Goal: Navigation & Orientation: Find specific page/section

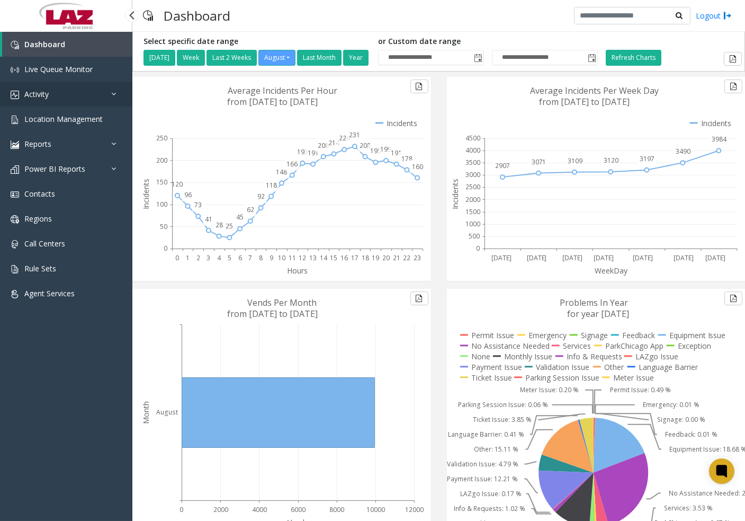
click at [35, 94] on span "Activity" at bounding box center [36, 94] width 24 height 10
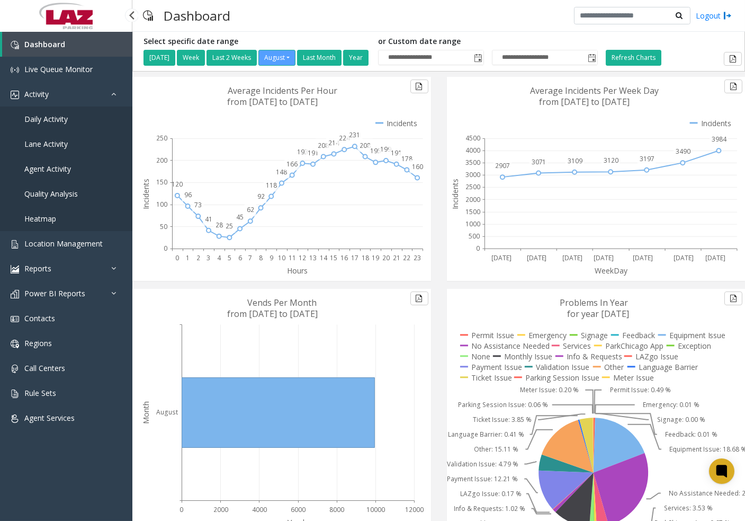
click at [65, 170] on span "Agent Activity" at bounding box center [47, 169] width 47 height 10
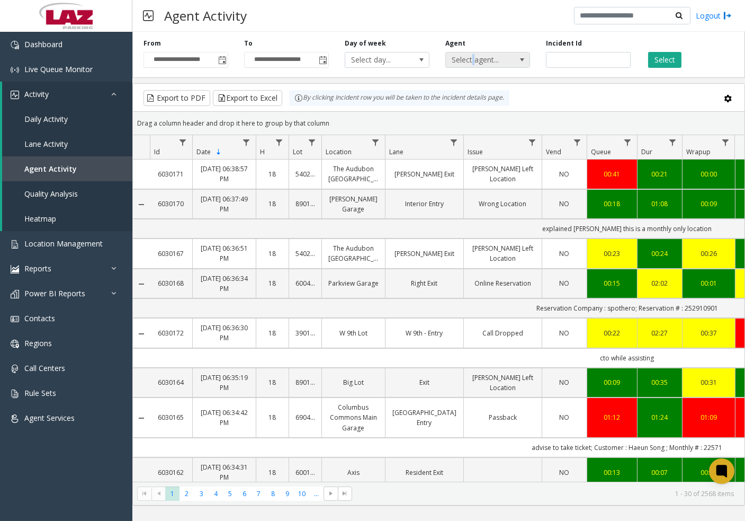
click at [472, 61] on span "Select agent..." at bounding box center [479, 59] width 67 height 15
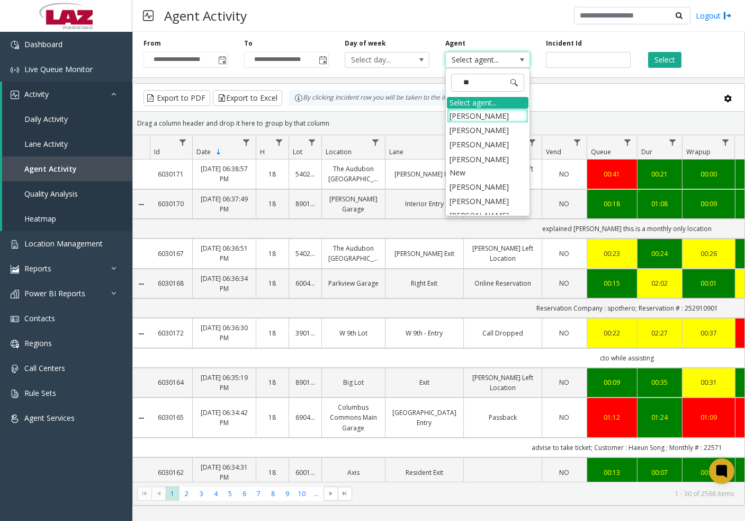
type input "***"
click at [504, 141] on li "[PERSON_NAME]" at bounding box center [488, 144] width 82 height 14
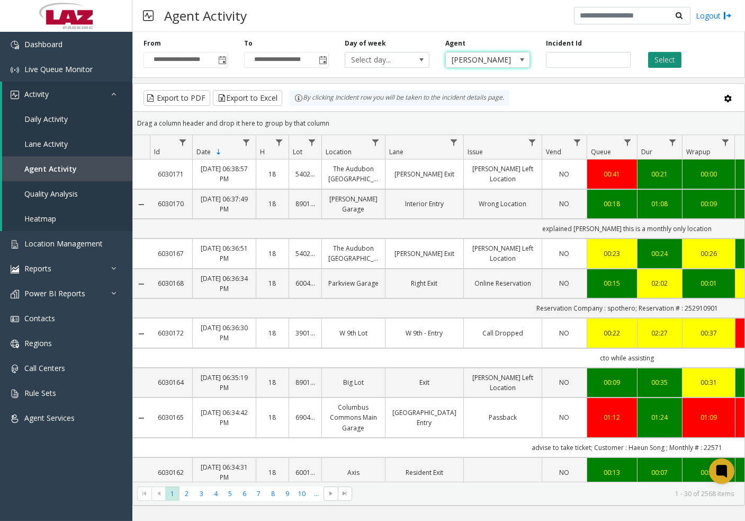
click at [672, 57] on button "Select" at bounding box center [664, 60] width 33 height 16
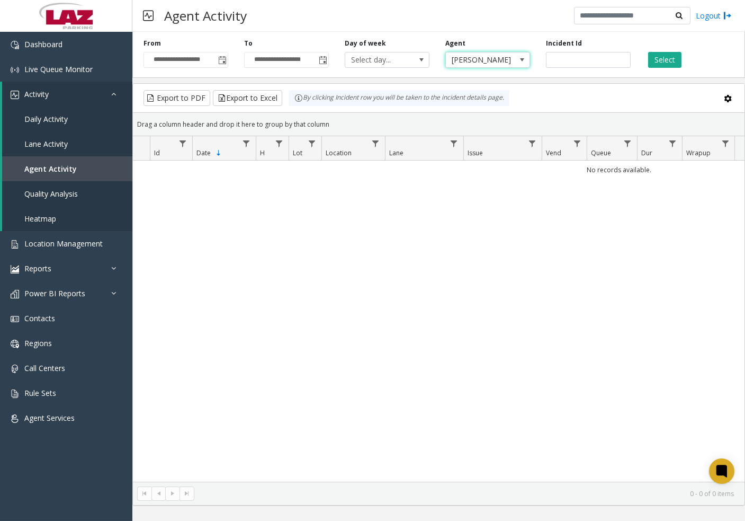
click at [522, 59] on span at bounding box center [522, 60] width 8 height 8
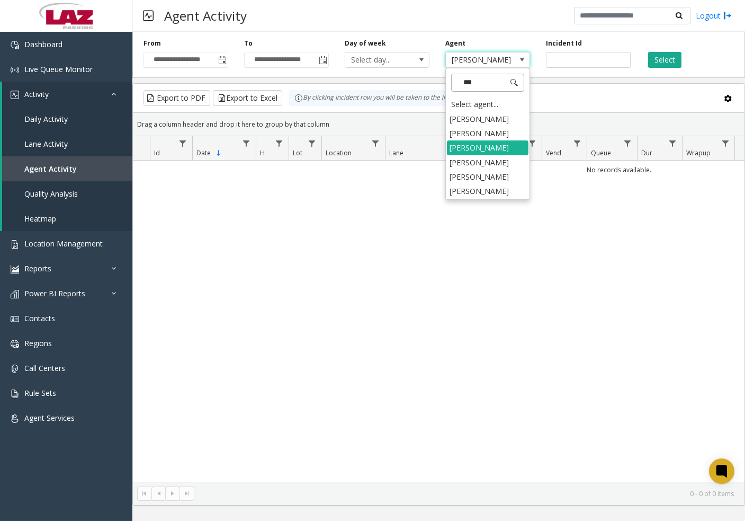
type input "****"
click at [478, 159] on li "[PERSON_NAME]" at bounding box center [488, 162] width 82 height 14
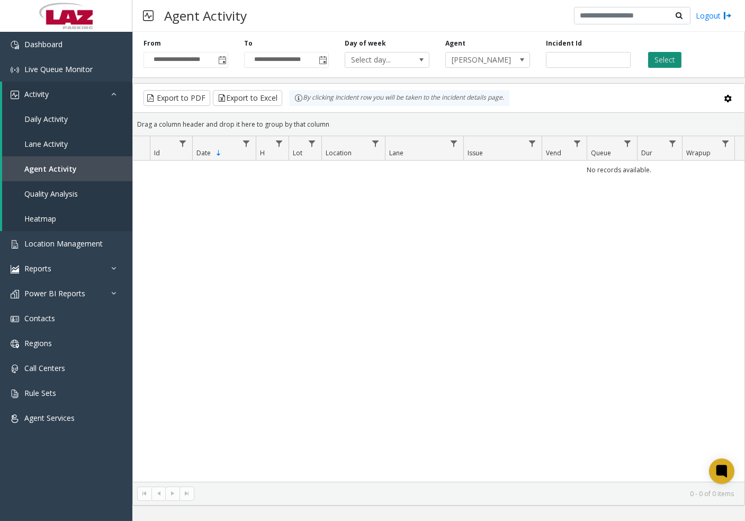
click at [660, 60] on button "Select" at bounding box center [664, 60] width 33 height 16
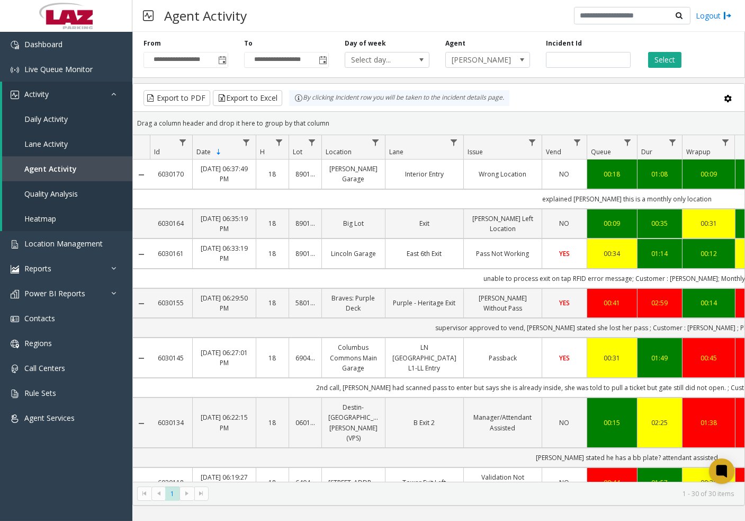
drag, startPoint x: 436, startPoint y: 474, endPoint x: 459, endPoint y: 475, distance: 23.3
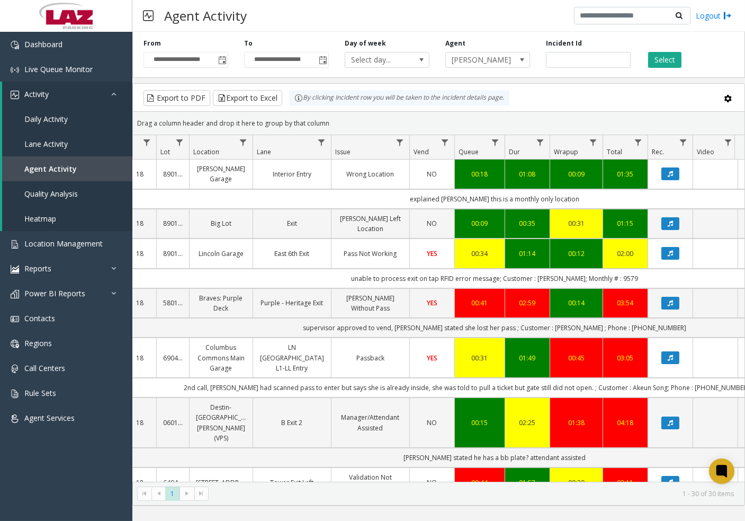
scroll to position [0, 150]
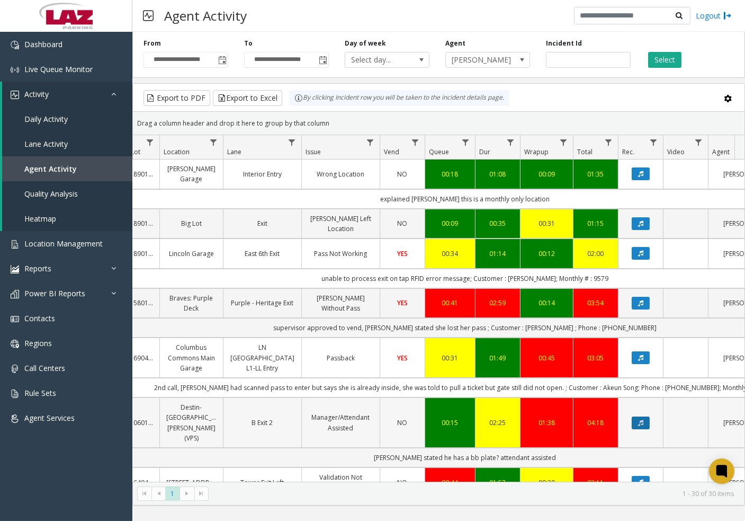
click at [635, 422] on button "Data table" at bounding box center [641, 422] width 18 height 13
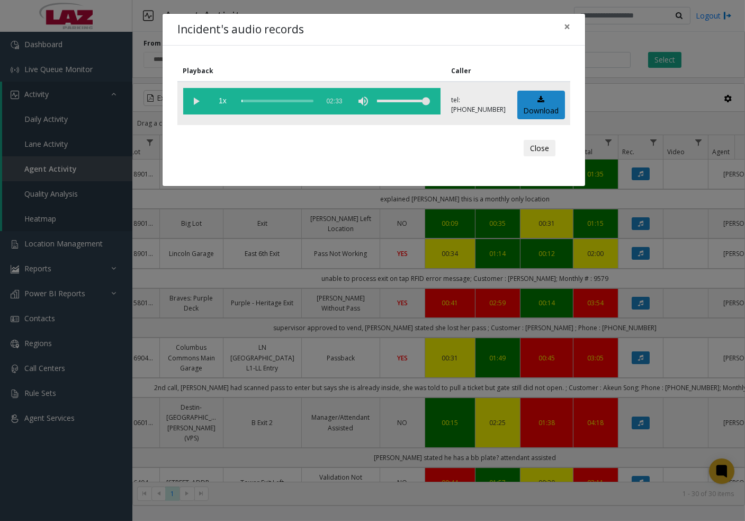
click at [195, 101] on vg-play-pause at bounding box center [196, 101] width 26 height 26
drag, startPoint x: 537, startPoint y: 144, endPoint x: 536, endPoint y: 130, distance: 13.8
click at [537, 144] on button "Close" at bounding box center [540, 148] width 32 height 17
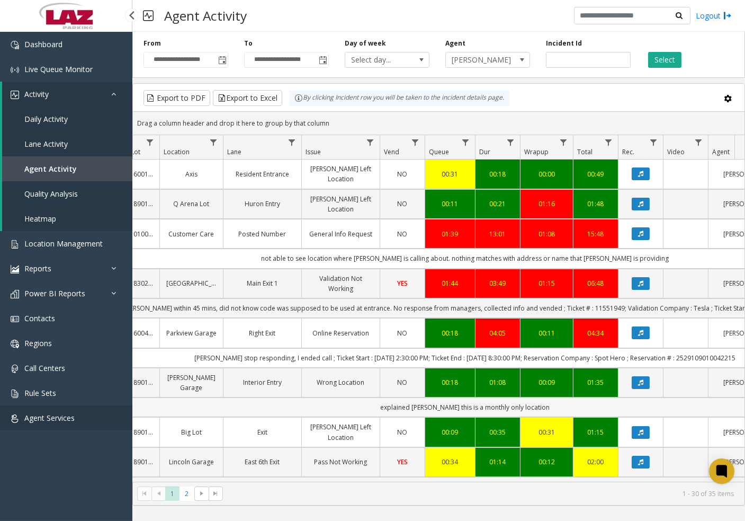
drag, startPoint x: 32, startPoint y: 414, endPoint x: 152, endPoint y: 403, distance: 120.8
click at [32, 415] on span "Agent Services" at bounding box center [49, 418] width 50 height 10
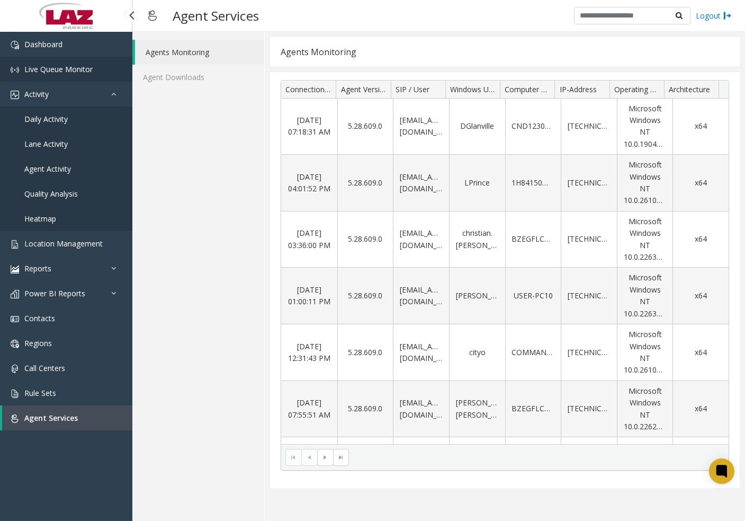
click at [55, 67] on span "Live Queue Monitor" at bounding box center [58, 69] width 68 height 10
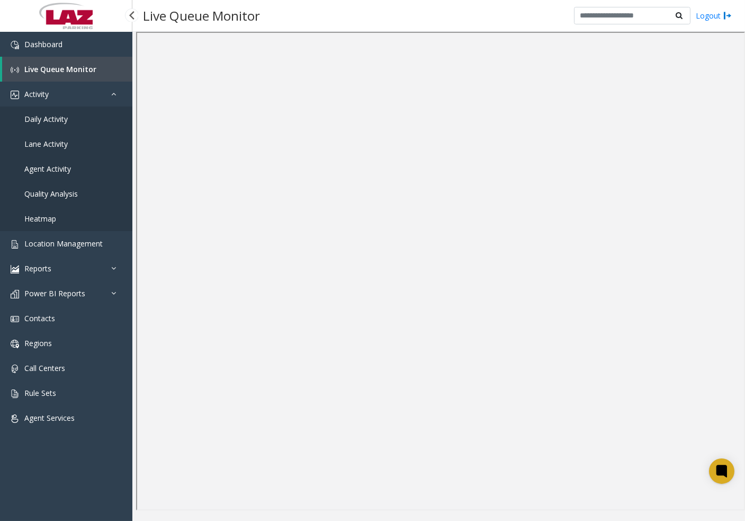
click at [50, 66] on span "Live Queue Monitor" at bounding box center [60, 69] width 72 height 10
click at [54, 115] on span "Daily Activity" at bounding box center [45, 119] width 43 height 10
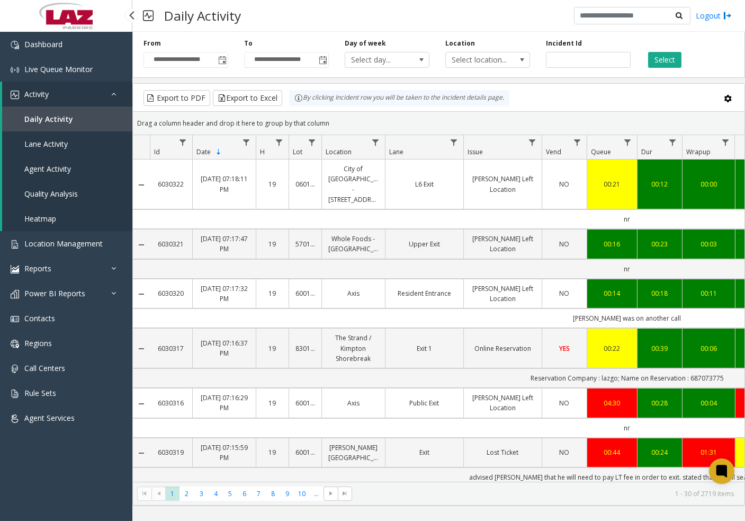
click at [42, 92] on span "Activity" at bounding box center [36, 94] width 24 height 10
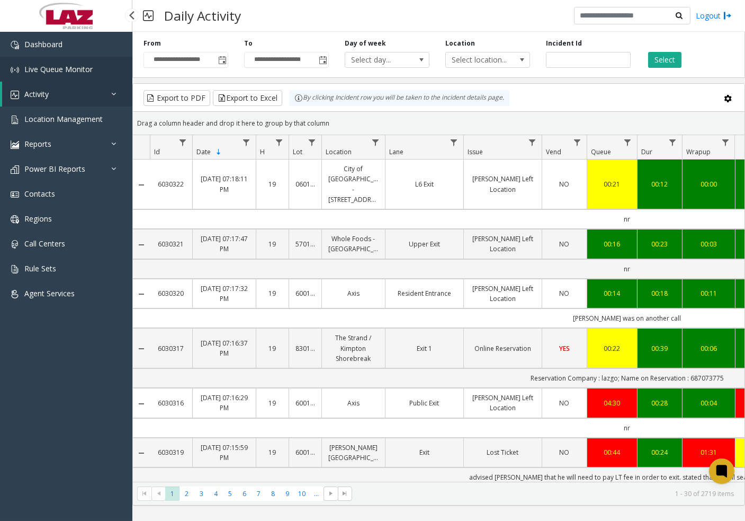
click at [52, 64] on span "Live Queue Monitor" at bounding box center [58, 69] width 68 height 10
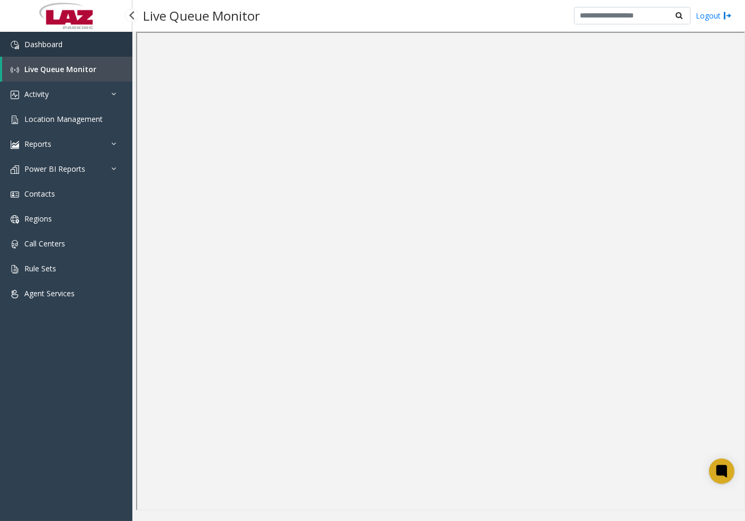
click at [43, 43] on span "Dashboard" at bounding box center [43, 44] width 38 height 10
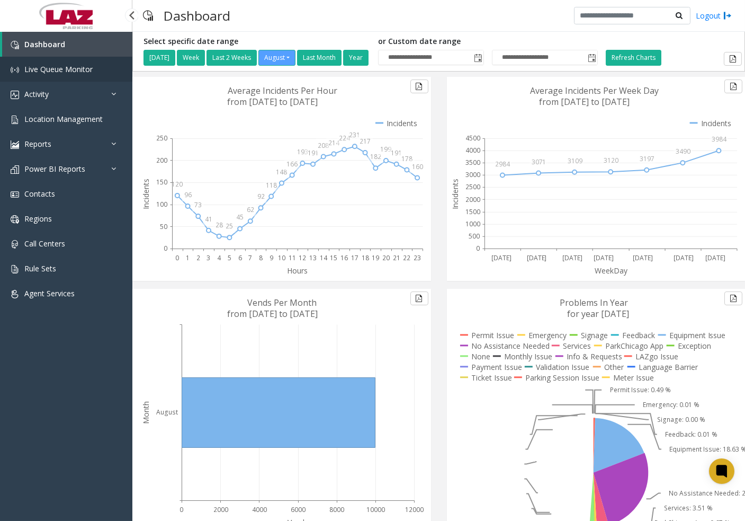
click at [66, 77] on link "Live Queue Monitor" at bounding box center [66, 69] width 132 height 25
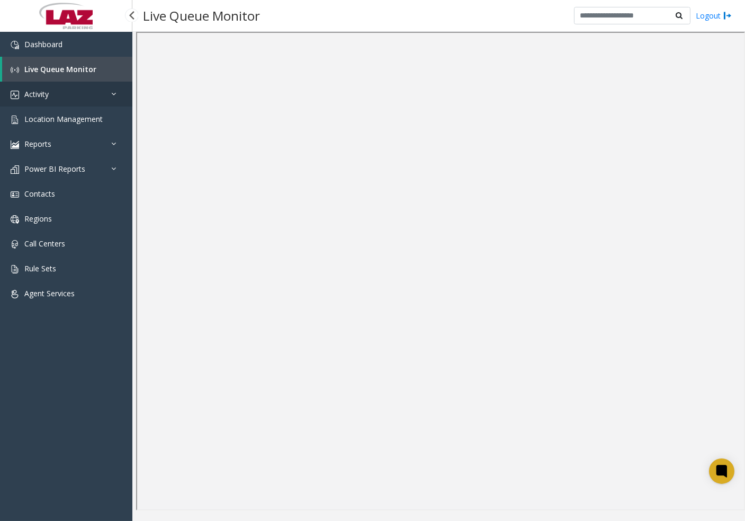
click at [44, 94] on span "Activity" at bounding box center [36, 94] width 24 height 10
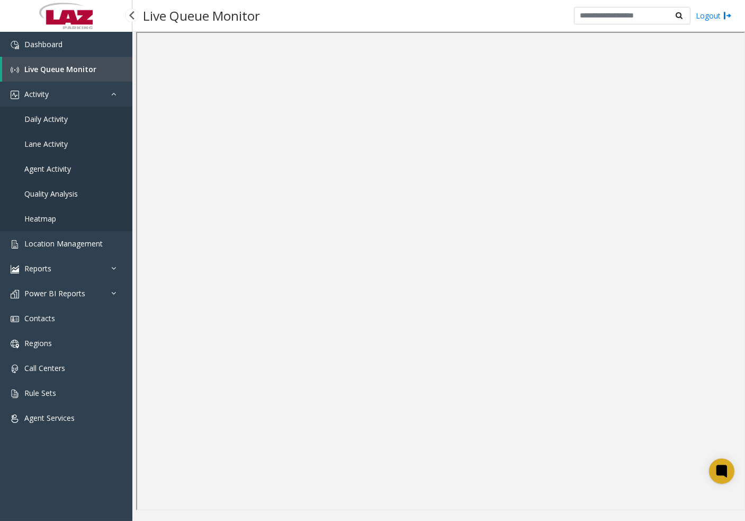
click at [60, 115] on span "Daily Activity" at bounding box center [45, 119] width 43 height 10
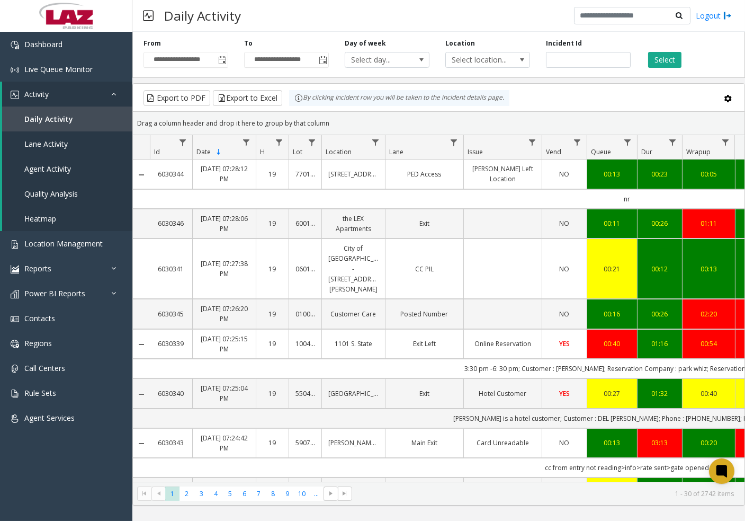
click at [473, 49] on div "Location Select location..." at bounding box center [488, 53] width 101 height 29
click at [472, 60] on span "Select location..." at bounding box center [479, 59] width 67 height 15
type input "****"
click at [474, 112] on li "600101 Axis" at bounding box center [488, 116] width 82 height 14
click at [662, 60] on button "Select" at bounding box center [664, 60] width 33 height 16
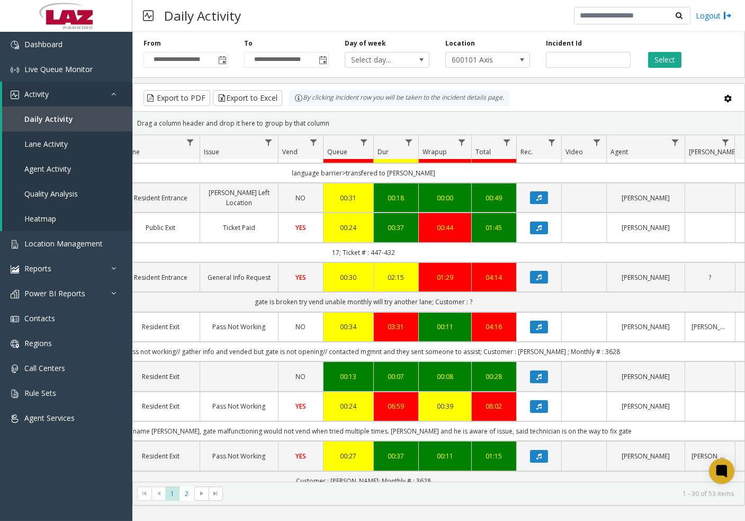
scroll to position [218, 264]
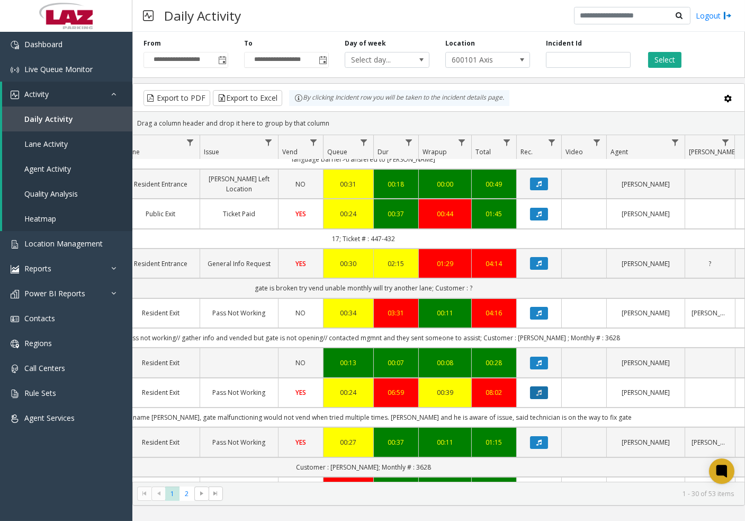
click at [538, 390] on button "Data table" at bounding box center [539, 392] width 18 height 13
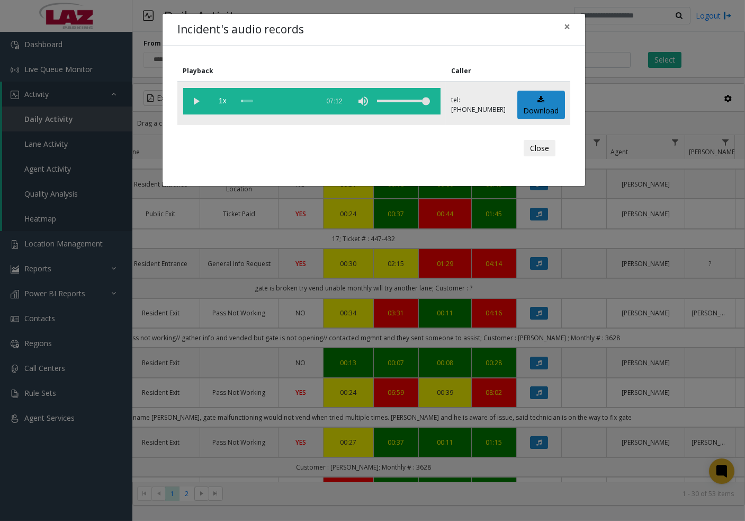
click at [196, 96] on vg-play-pause at bounding box center [196, 101] width 26 height 26
click at [271, 99] on div "scrub bar" at bounding box center [278, 101] width 72 height 26
click at [261, 99] on div "scrub bar" at bounding box center [278, 101] width 72 height 26
click at [281, 100] on div "scrub bar" at bounding box center [278, 101] width 72 height 26
click at [289, 100] on div "scrub bar" at bounding box center [278, 101] width 72 height 26
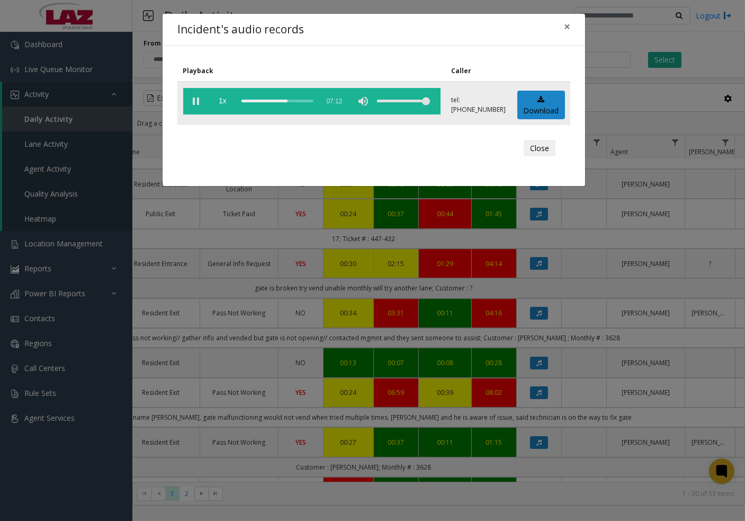
click at [297, 99] on div "scrub bar" at bounding box center [278, 101] width 72 height 26
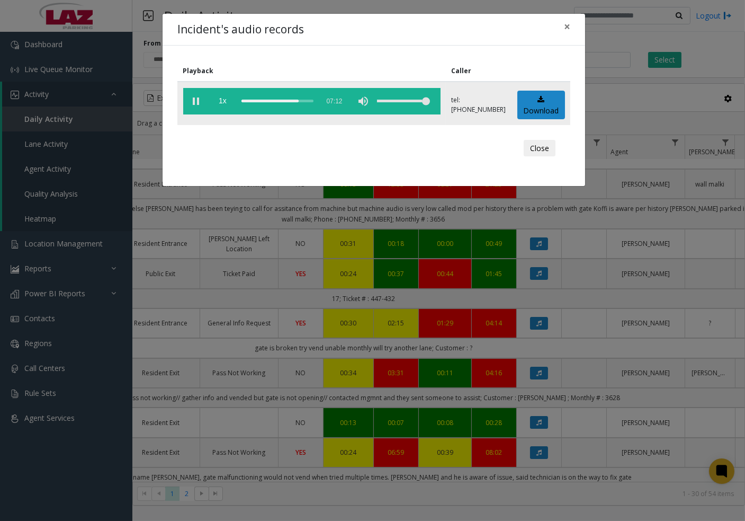
click at [281, 100] on div "scrub bar" at bounding box center [278, 101] width 72 height 26
click at [269, 99] on div "scrub bar" at bounding box center [278, 101] width 72 height 26
click at [192, 98] on vg-play-pause at bounding box center [196, 101] width 26 height 26
click at [275, 100] on div "scrub bar" at bounding box center [278, 101] width 72 height 26
click at [281, 100] on div "scrub bar" at bounding box center [278, 101] width 72 height 26
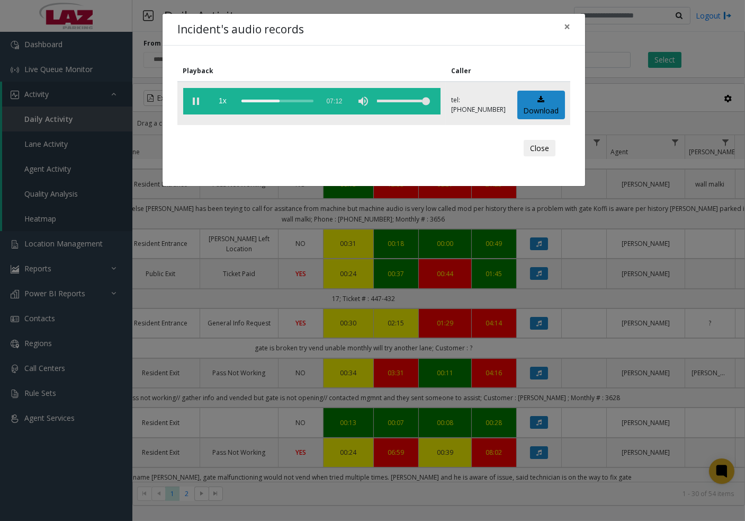
click at [284, 100] on div "scrub bar" at bounding box center [278, 101] width 72 height 26
click at [289, 99] on div "scrub bar" at bounding box center [278, 101] width 72 height 26
click at [292, 99] on div "scrub bar" at bounding box center [278, 101] width 72 height 26
click at [296, 99] on div "scrub bar" at bounding box center [278, 101] width 72 height 26
click at [301, 100] on div "scrub bar" at bounding box center [278, 101] width 72 height 26
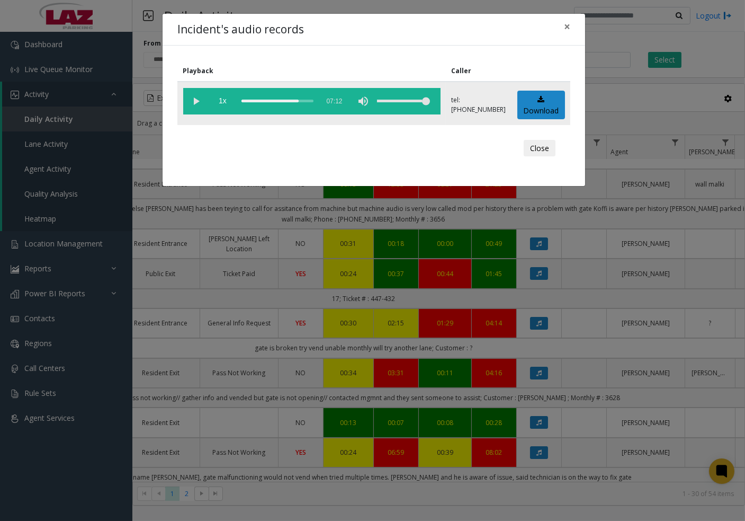
click at [307, 99] on div "scrub bar" at bounding box center [278, 101] width 72 height 26
click at [313, 98] on div "scrub bar" at bounding box center [278, 101] width 72 height 26
click at [275, 97] on div "scrub bar" at bounding box center [278, 101] width 72 height 26
click at [283, 99] on div "scrub bar" at bounding box center [278, 101] width 72 height 26
click at [289, 98] on div "scrub bar" at bounding box center [278, 101] width 72 height 26
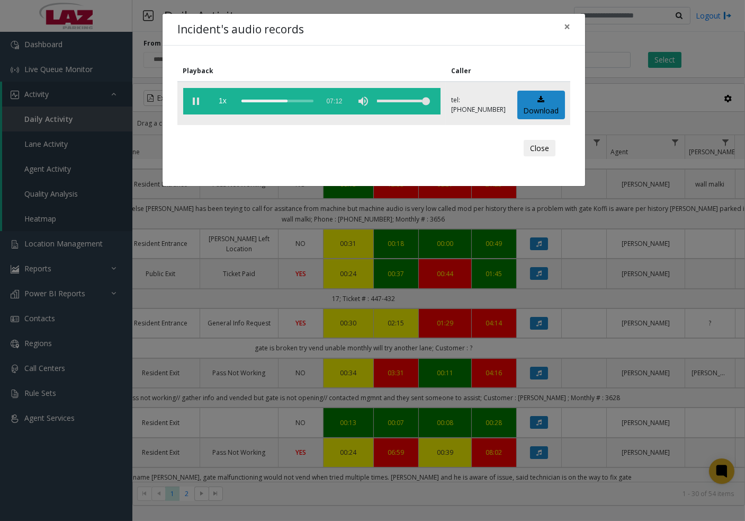
click at [301, 100] on div "scrub bar" at bounding box center [278, 101] width 72 height 26
click at [309, 99] on div "scrub bar" at bounding box center [278, 101] width 72 height 26
click at [564, 27] on span "×" at bounding box center [567, 26] width 6 height 15
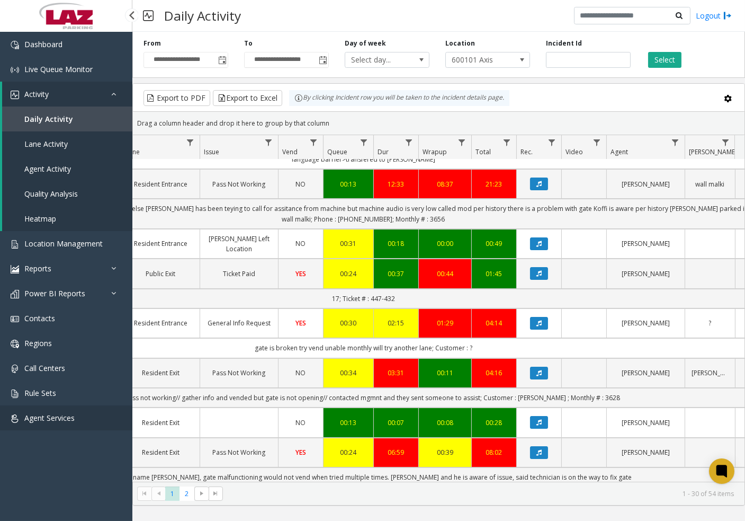
click at [54, 426] on link "Agent Services" at bounding box center [66, 417] width 132 height 25
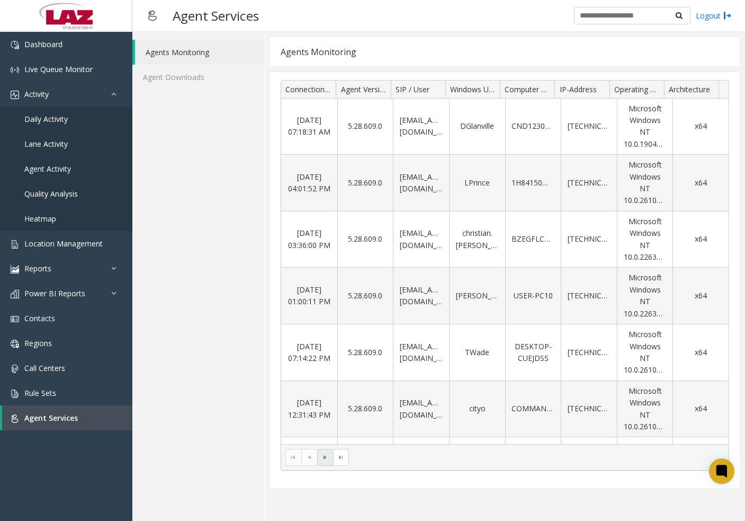
click at [325, 456] on span "Go to the next page" at bounding box center [326, 457] width 8 height 8
click at [326, 460] on kendo-pager-next-buttons at bounding box center [333, 457] width 32 height 17
click at [326, 457] on kendo-pager-next-buttons at bounding box center [333, 457] width 32 height 17
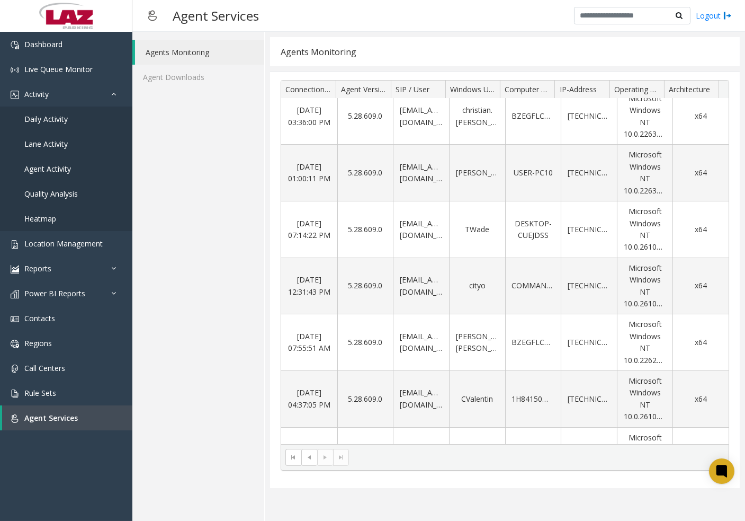
scroll to position [120, 0]
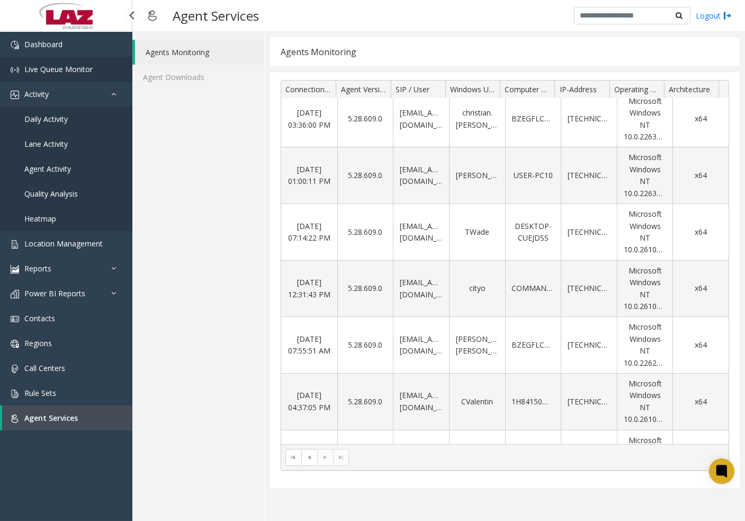
click at [51, 66] on span "Live Queue Monitor" at bounding box center [58, 69] width 68 height 10
